Goal: Navigation & Orientation: Find specific page/section

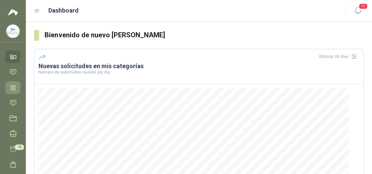
click at [9, 87] on link "Tareas" at bounding box center [12, 88] width 15 height 13
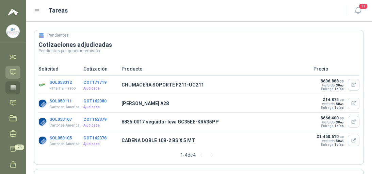
click at [10, 71] on icon at bounding box center [13, 72] width 6 height 5
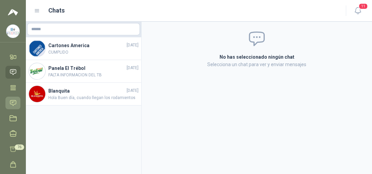
click at [15, 103] on icon at bounding box center [13, 103] width 7 height 7
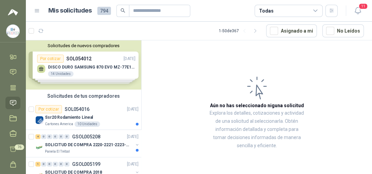
click at [65, 66] on div "Solicitudes de nuevos compradores Por cotizar SOL054012 [DATE] DISCO DURO SAMSU…" at bounding box center [83, 64] width 115 height 49
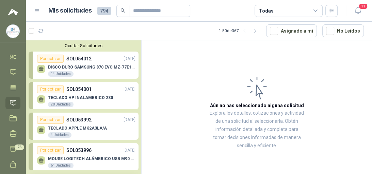
click at [105, 69] on p "DISCO DURO SAMSUNG 870 EVO MZ-77E1T0 1TB" at bounding box center [91, 67] width 87 height 5
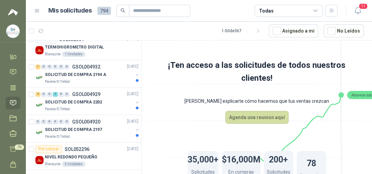
scroll to position [517, 0]
